Goal: Task Accomplishment & Management: Manage account settings

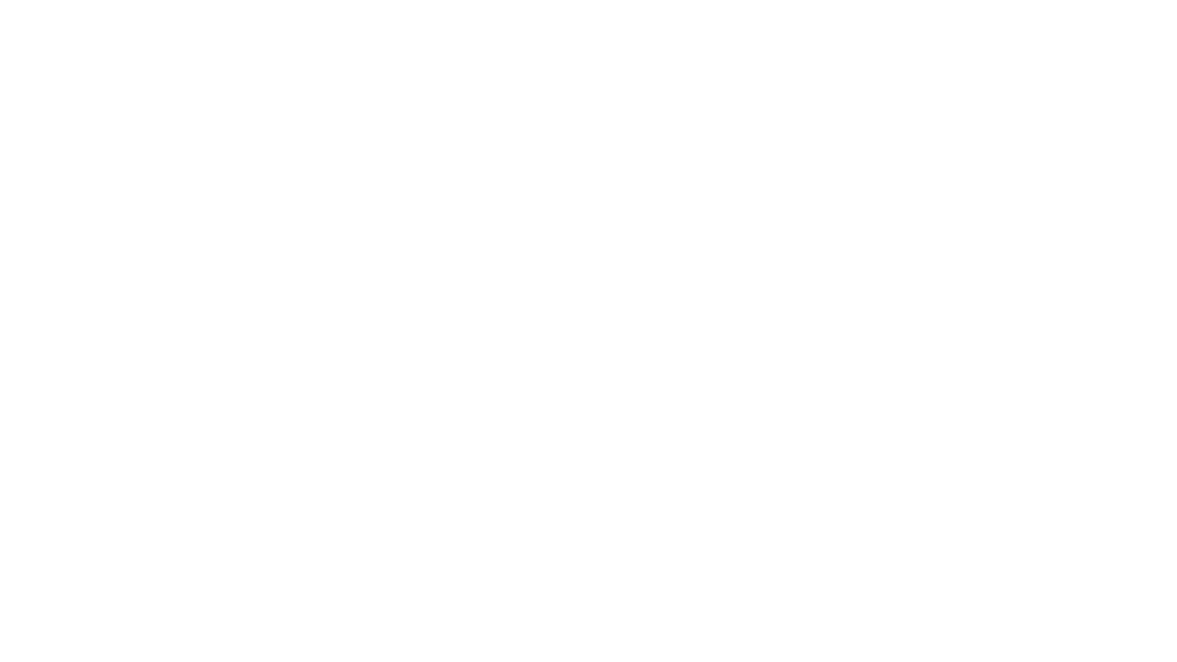
select select "**"
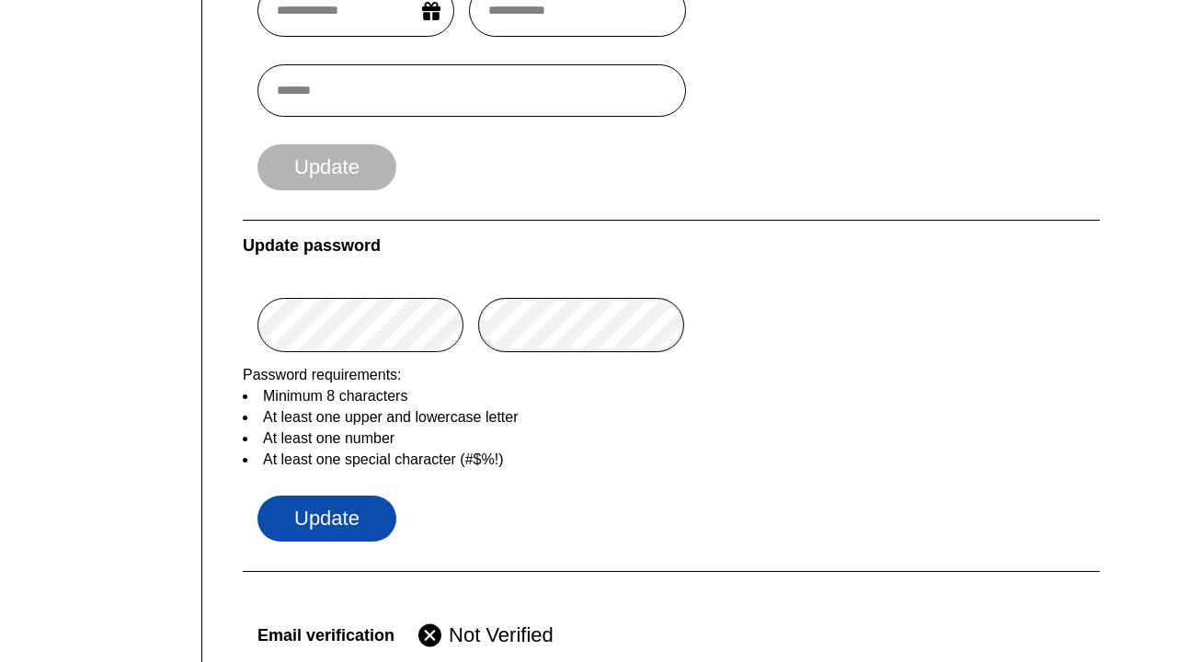
click at [330, 531] on button "Update" at bounding box center [327, 519] width 139 height 46
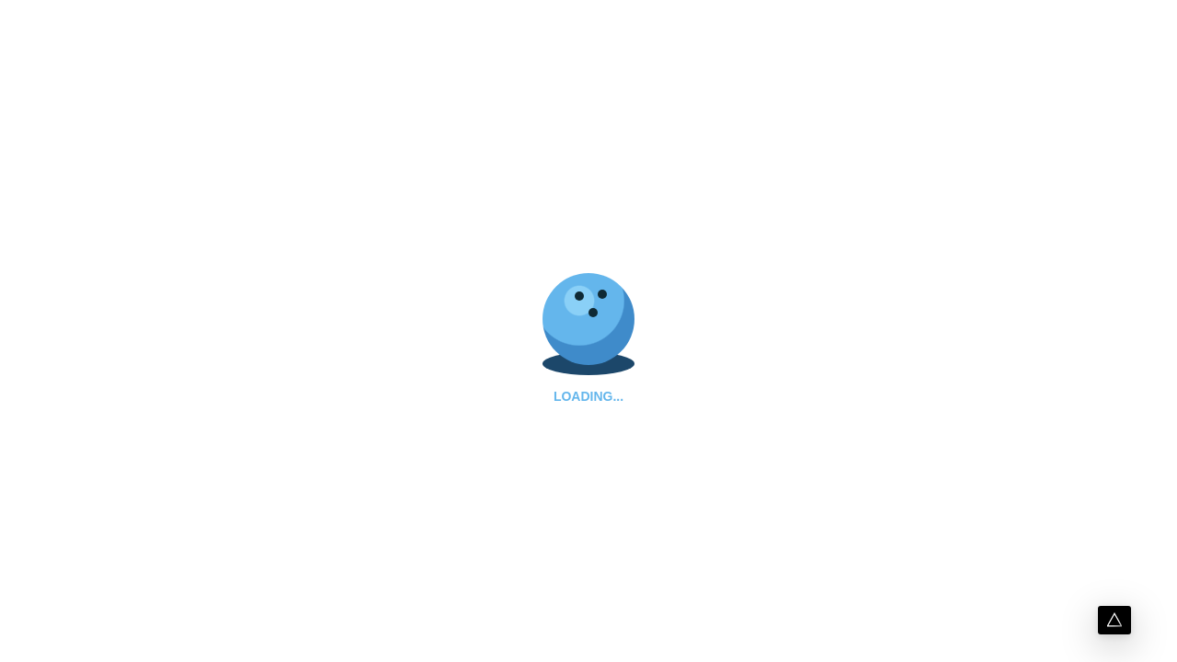
select select "**"
